Goal: Find specific page/section: Find specific page/section

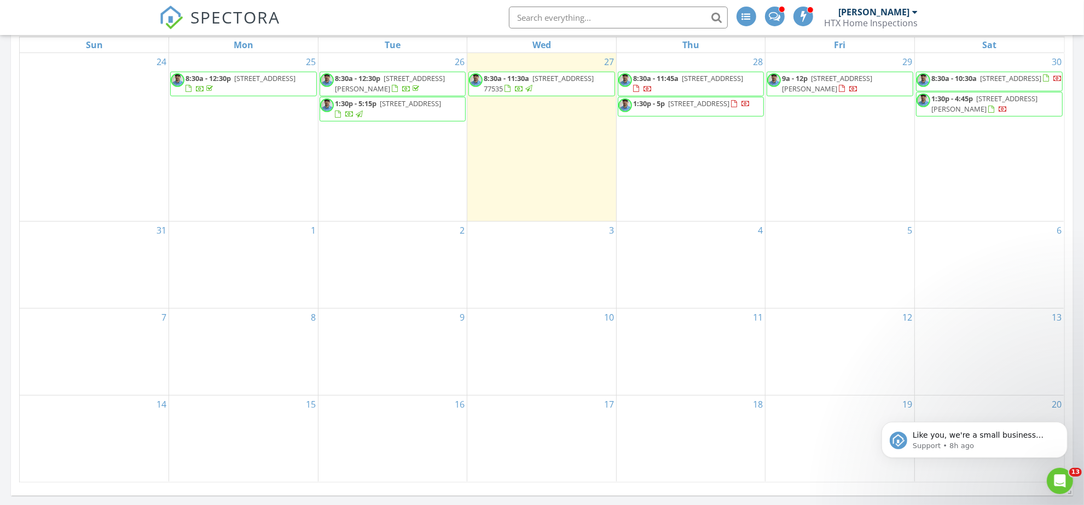
scroll to position [907, 1105]
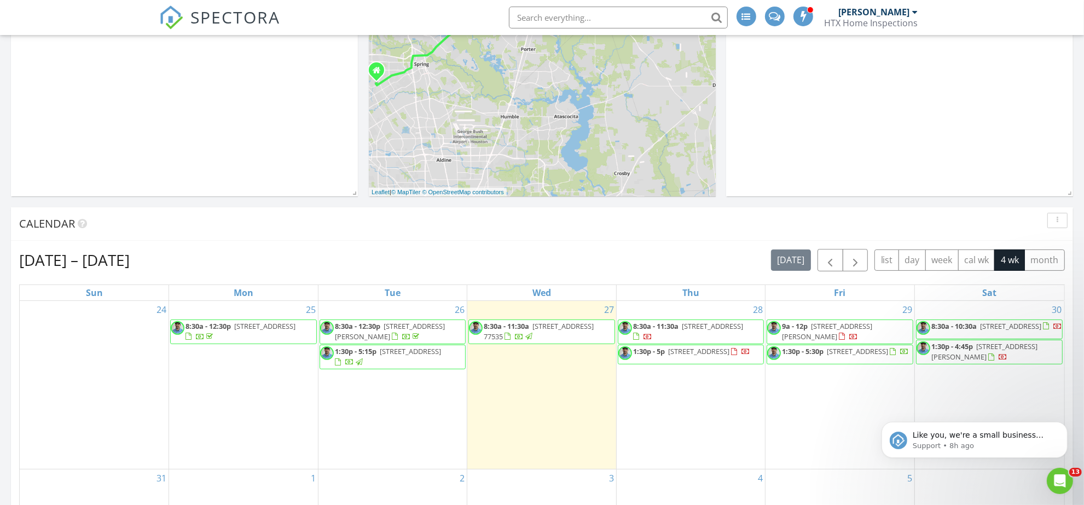
click at [886, 356] on span "[STREET_ADDRESS]" at bounding box center [857, 351] width 61 height 10
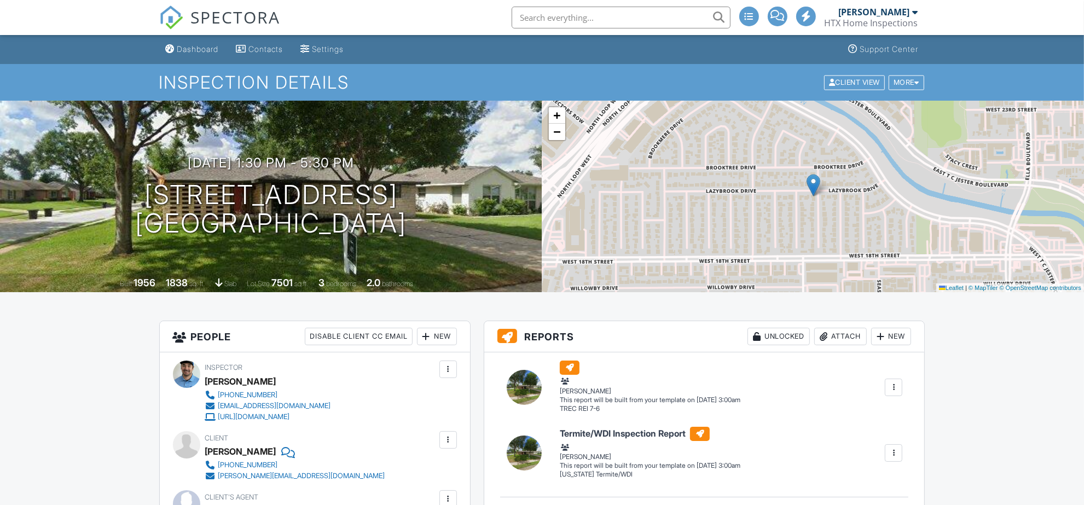
click at [559, 143] on div "+ − Leaflet | © MapTiler © OpenStreetMap contributors" at bounding box center [813, 197] width 542 height 192
click at [559, 135] on span "−" at bounding box center [556, 132] width 7 height 14
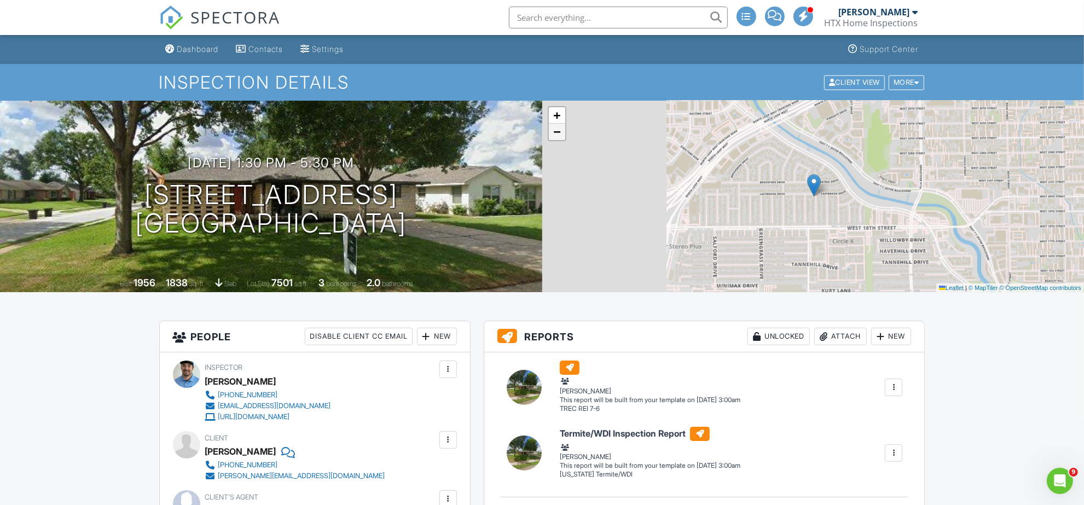
click at [559, 135] on span "−" at bounding box center [556, 132] width 7 height 14
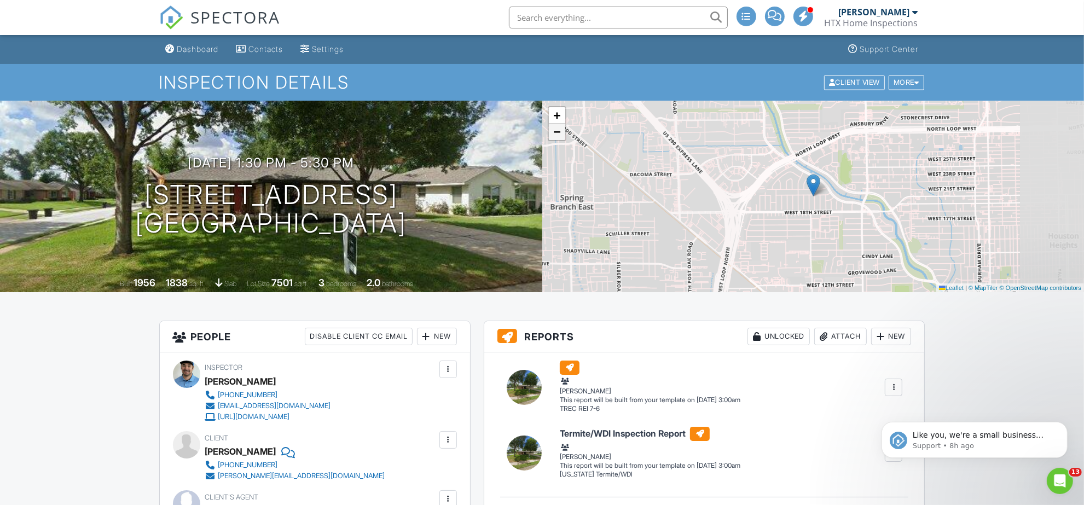
click at [559, 135] on span "−" at bounding box center [556, 132] width 7 height 14
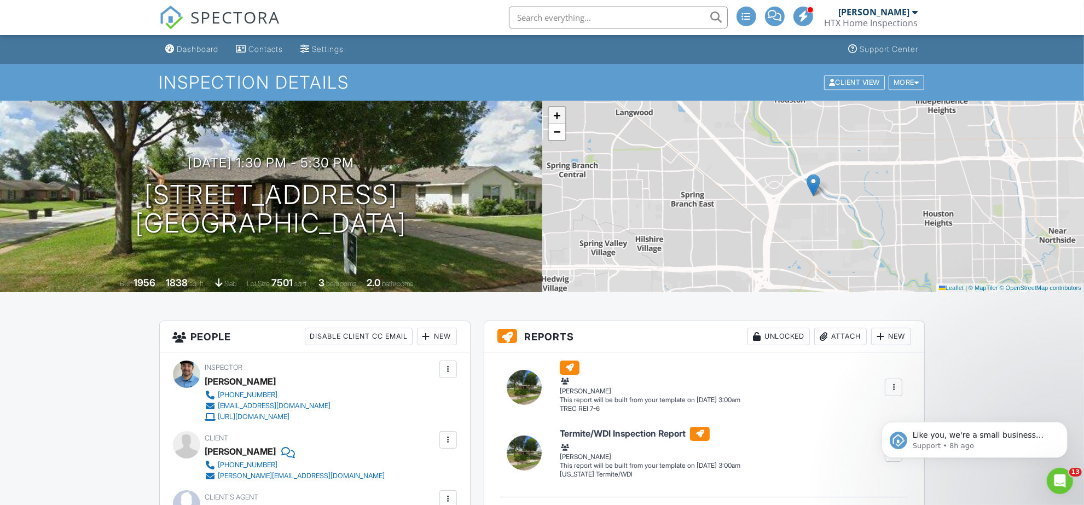
click at [558, 118] on span "+" at bounding box center [556, 115] width 7 height 14
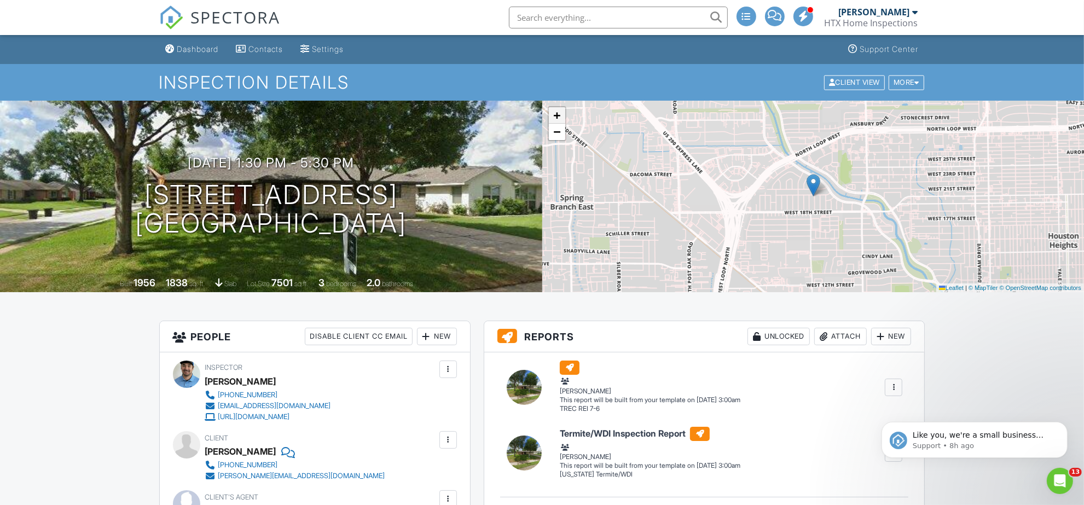
click at [558, 118] on span "+" at bounding box center [556, 115] width 7 height 14
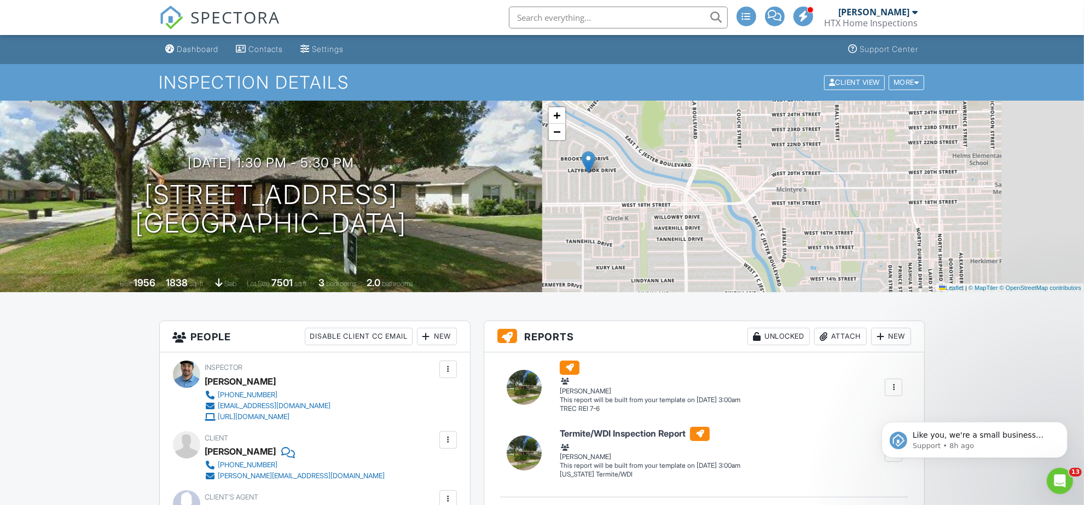
drag, startPoint x: 855, startPoint y: 200, endPoint x: 630, endPoint y: 177, distance: 226.6
click at [630, 177] on div "+ − Leaflet | © MapTiler © OpenStreetMap contributors" at bounding box center [813, 197] width 542 height 192
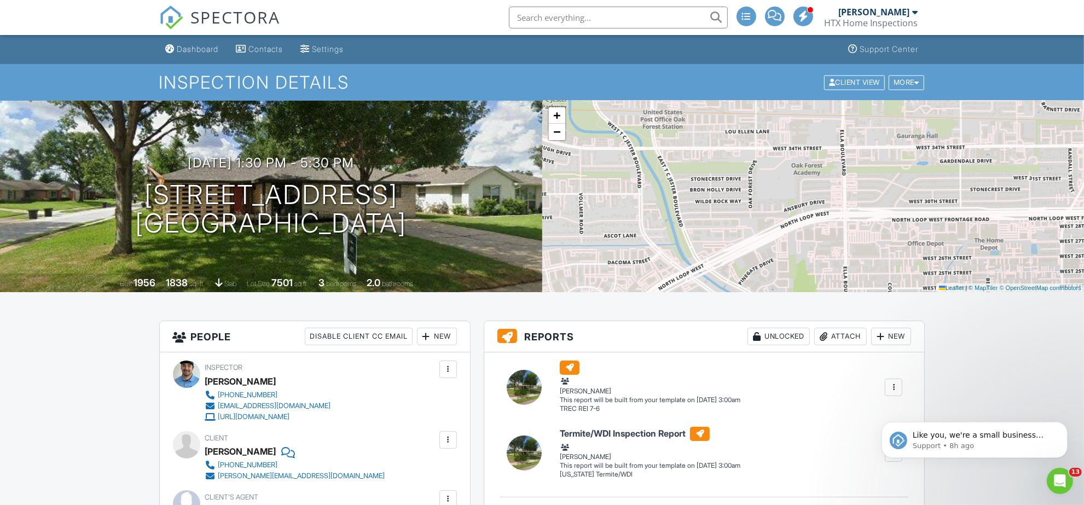
drag, startPoint x: 630, startPoint y: 177, endPoint x: 781, endPoint y: 350, distance: 230.0
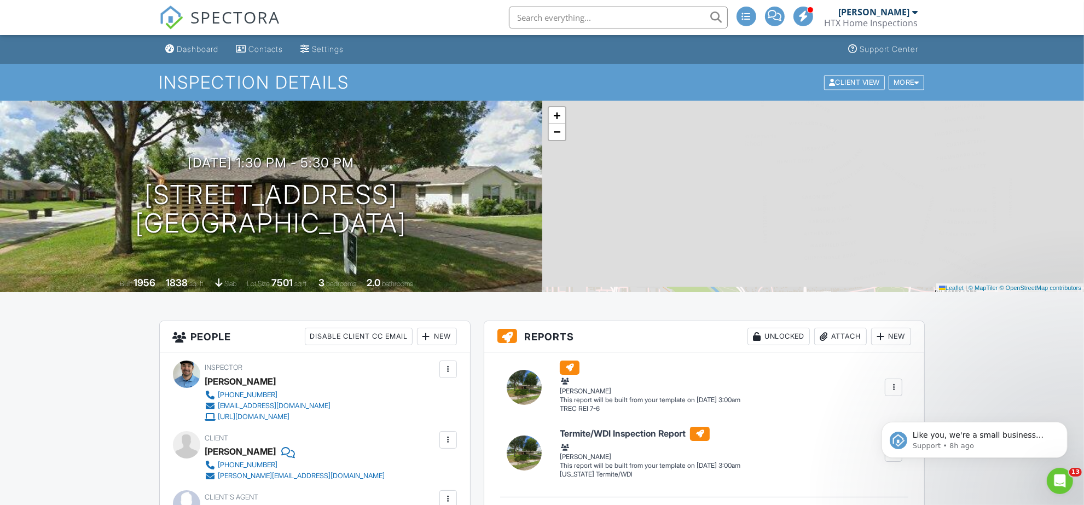
drag, startPoint x: 683, startPoint y: 153, endPoint x: 836, endPoint y: 356, distance: 253.9
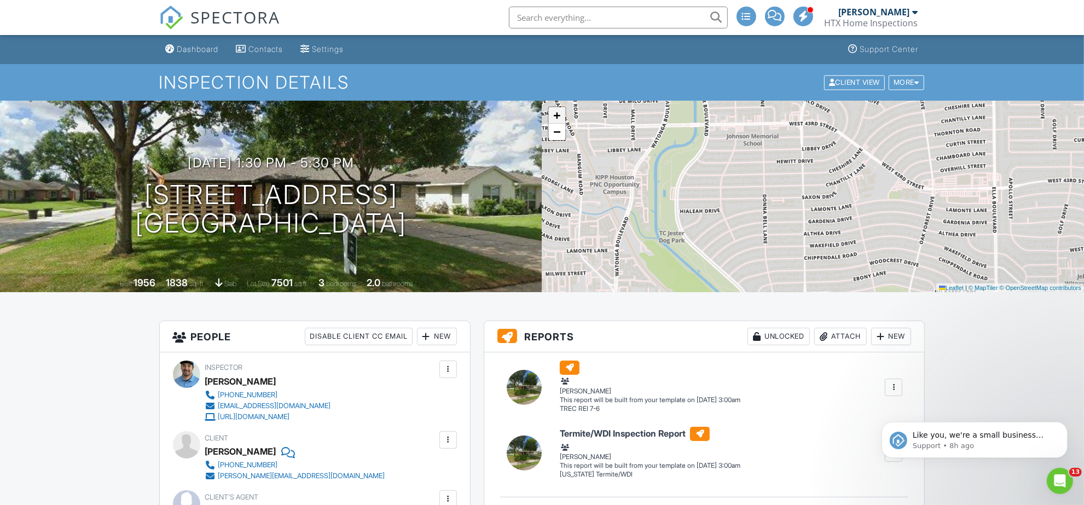
click at [557, 119] on span "+" at bounding box center [556, 115] width 7 height 14
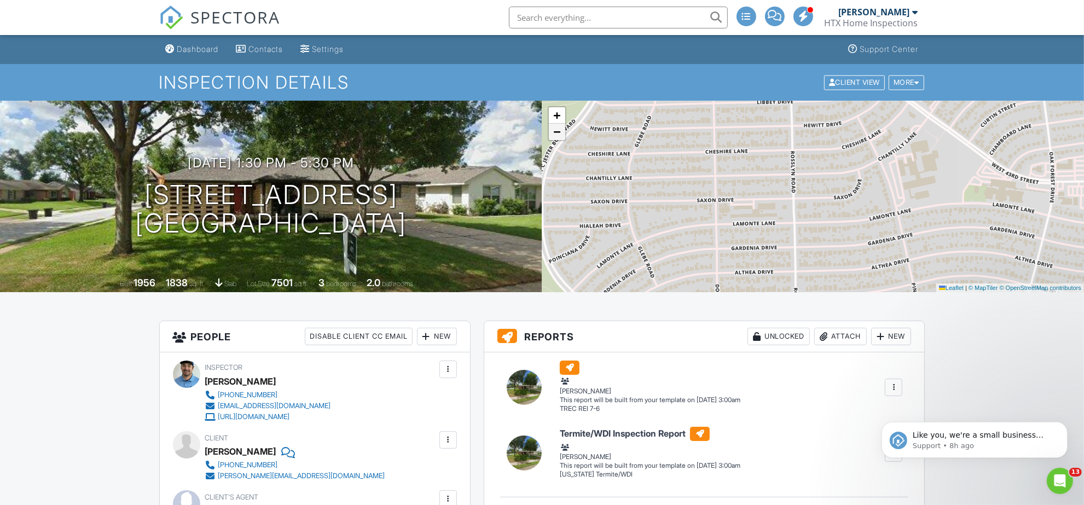
click at [556, 133] on span "−" at bounding box center [556, 132] width 7 height 14
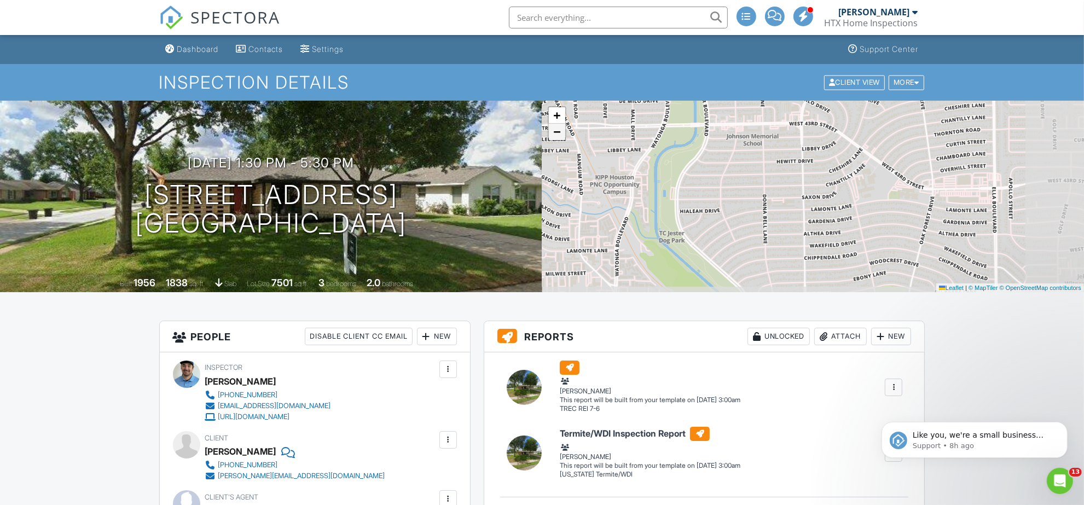
click at [556, 133] on span "−" at bounding box center [556, 132] width 7 height 14
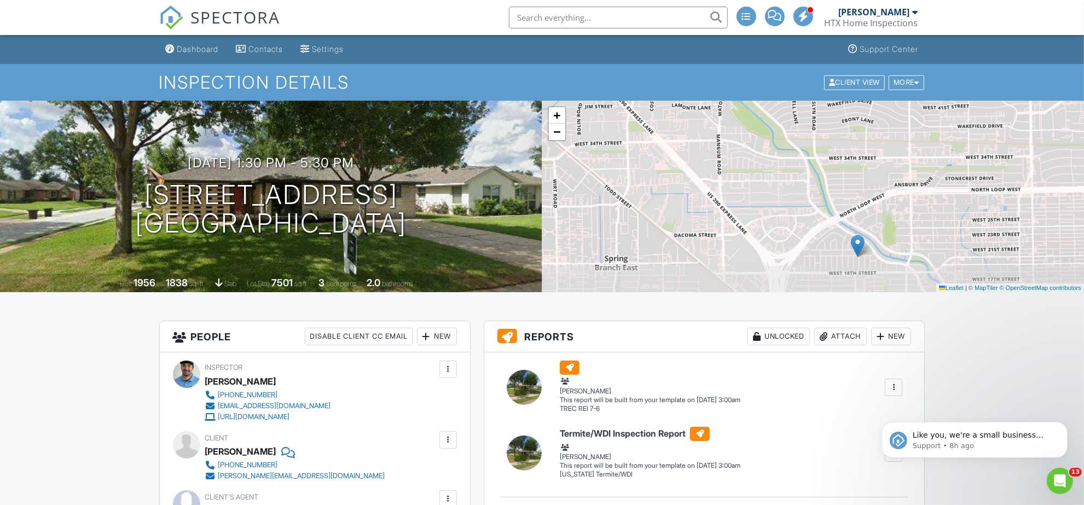
drag, startPoint x: 737, startPoint y: 204, endPoint x: 729, endPoint y: 108, distance: 96.1
click at [729, 108] on div "+ − Leaflet | © MapTiler © OpenStreetMap contributors" at bounding box center [813, 197] width 542 height 192
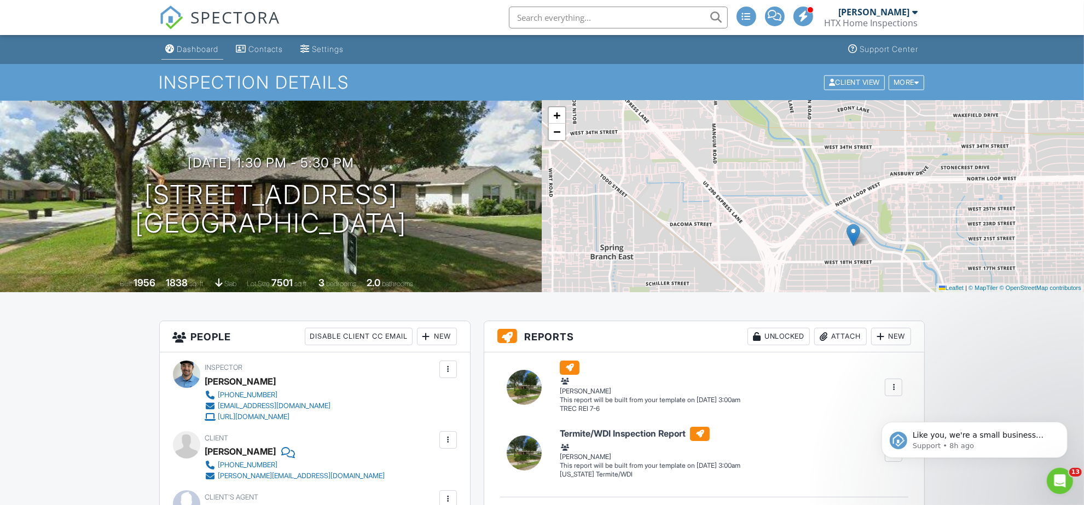
click at [185, 44] on div "Dashboard" at bounding box center [198, 48] width 42 height 9
